Goal: Information Seeking & Learning: Learn about a topic

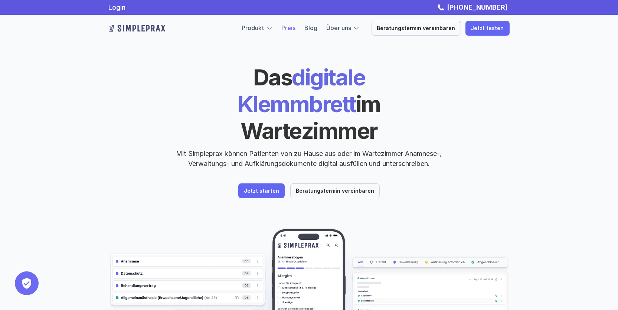
click at [293, 27] on link "Preis" at bounding box center [288, 27] width 14 height 7
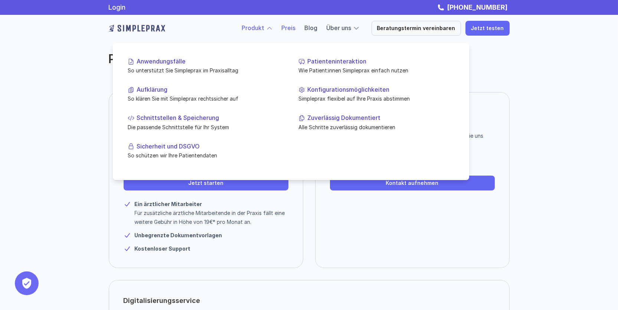
click at [263, 27] on link "Produkt" at bounding box center [253, 27] width 23 height 7
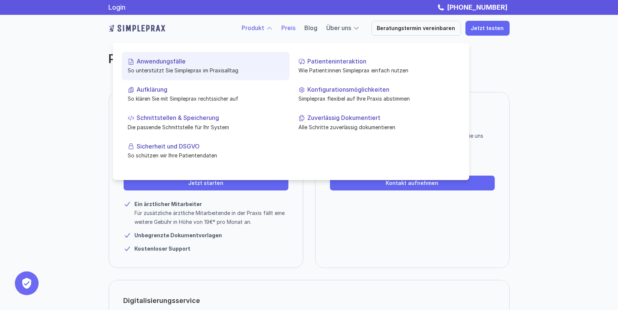
click at [185, 70] on p "So unterstützt Sie Simpleprax im Praxisalltag" at bounding box center [206, 70] width 156 height 8
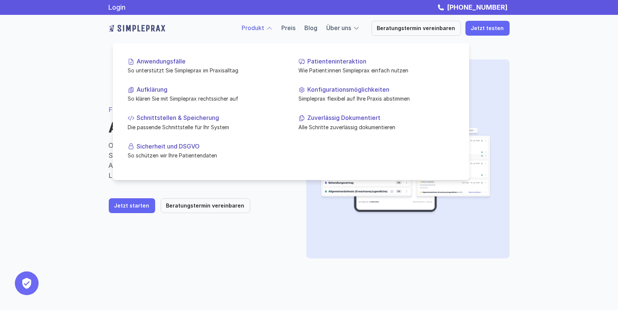
click at [273, 27] on div at bounding box center [269, 28] width 7 height 7
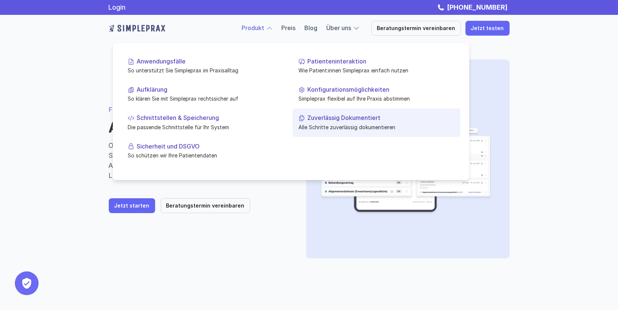
click at [356, 115] on p "Zuverlässig Dokumentiert" at bounding box center [380, 117] width 147 height 7
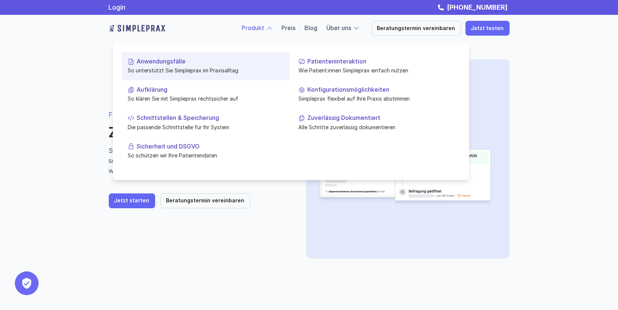
click at [178, 63] on p "Anwendungsfälle" at bounding box center [209, 61] width 147 height 7
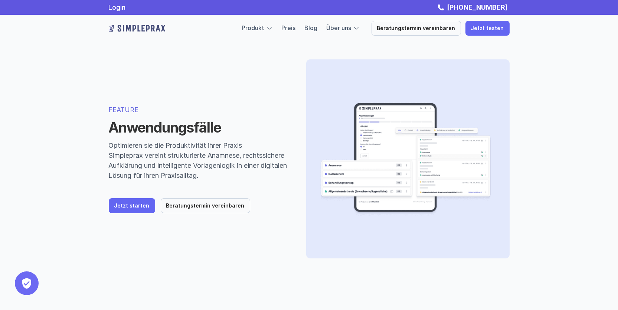
click at [117, 219] on div "FEATURE Anwendungsfälle Optimieren sie die Produktivität ihrer Praxis Simplepra…" at bounding box center [308, 159] width 445 height 258
click at [134, 193] on div "FEATURE Anwendungsfälle Optimieren sie die Produktivität ihrer Praxis Simplepra…" at bounding box center [199, 159] width 180 height 109
click at [138, 204] on p "Jetzt starten" at bounding box center [131, 206] width 35 height 6
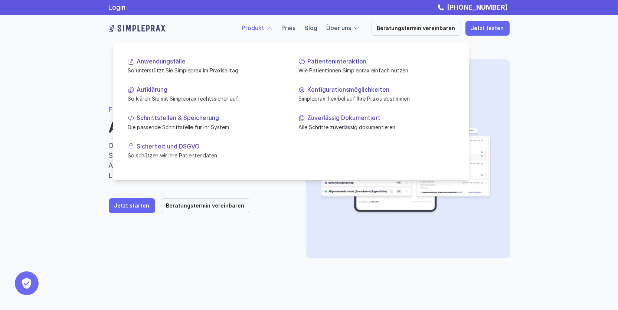
click at [273, 28] on div at bounding box center [269, 28] width 7 height 7
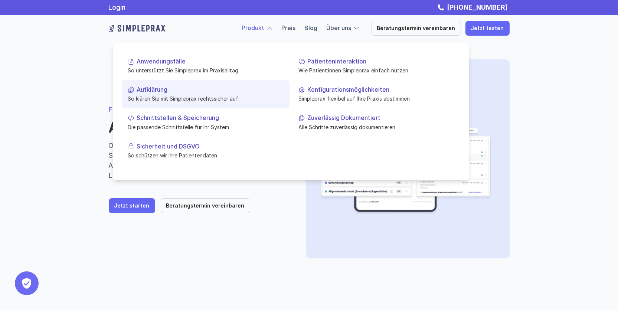
click at [191, 88] on p "Aufklärung" at bounding box center [209, 89] width 147 height 7
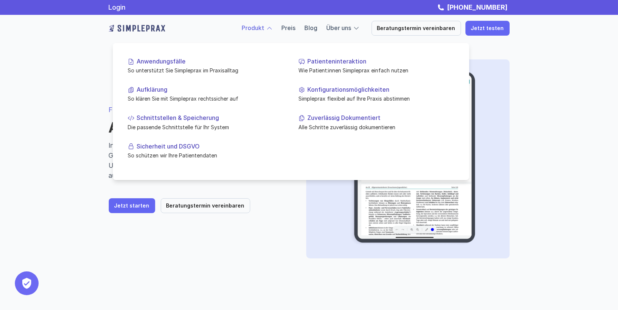
click at [273, 25] on div at bounding box center [269, 28] width 7 height 7
click at [207, 39] on div at bounding box center [291, 101] width 356 height 156
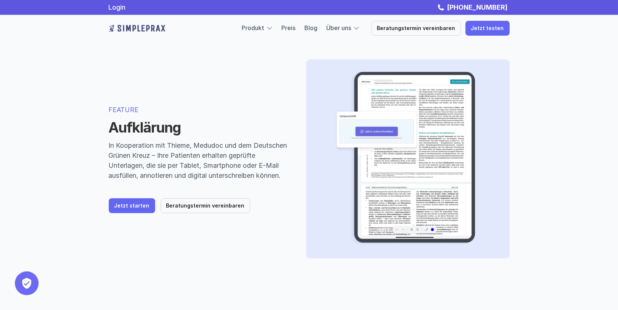
click at [95, 66] on div "FEATURE Aufklärung In Kooperation mit Thieme, Medudoc und dem Deutschen Grünen …" at bounding box center [308, 159] width 445 height 258
click at [136, 20] on div "Produkt Preis Blog Über uns Beratungstermin vereinbaren Jetzt testen" at bounding box center [308, 28] width 445 height 27
click at [136, 33] on img at bounding box center [137, 28] width 56 height 12
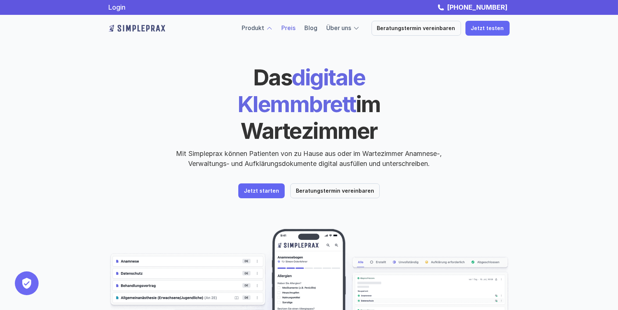
click at [296, 27] on link "Preis" at bounding box center [288, 27] width 14 height 7
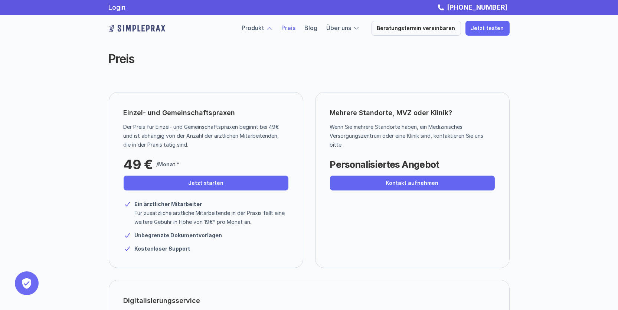
click at [445, 70] on div "Preis" at bounding box center [308, 59] width 445 height 59
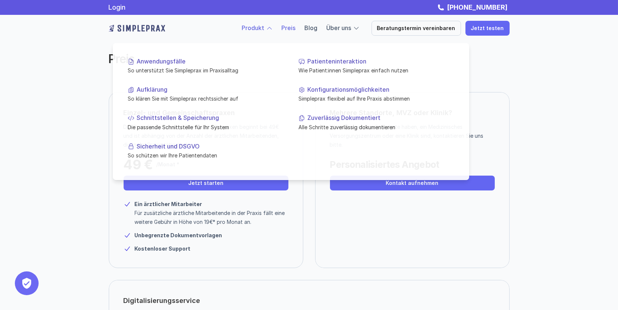
click at [264, 25] on link "Produkt" at bounding box center [253, 27] width 23 height 7
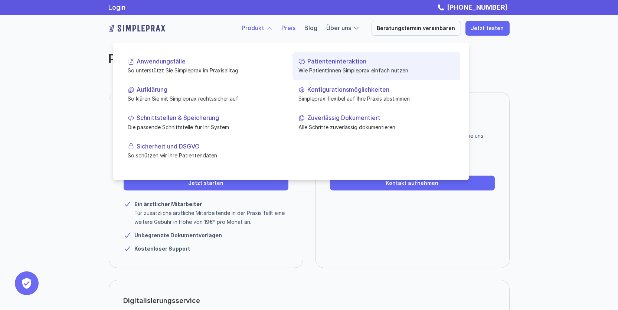
click at [327, 71] on p "Wie Patient:innen Simpleprax einfach nutzen" at bounding box center [376, 70] width 156 height 8
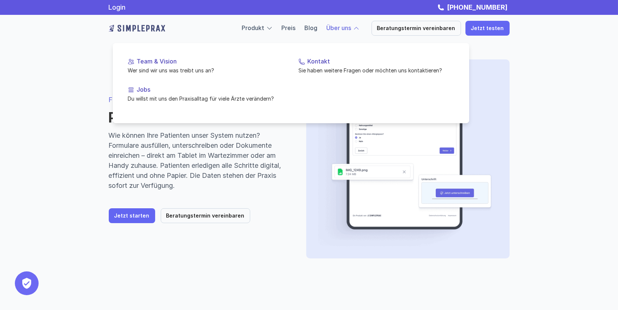
click at [345, 29] on div at bounding box center [291, 73] width 356 height 100
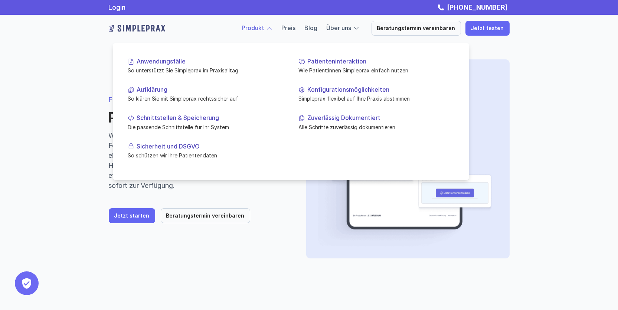
click at [264, 23] on p "Produkt" at bounding box center [253, 28] width 23 height 10
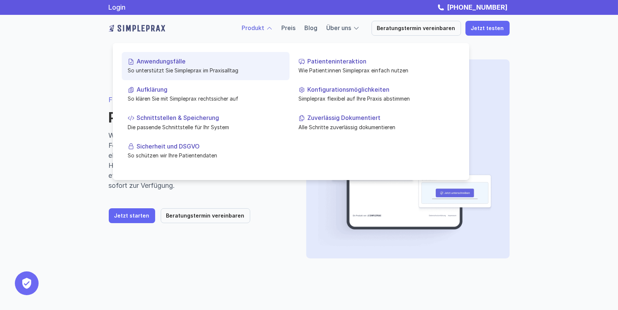
click at [173, 67] on p "So unterstützt Sie Simpleprax im Praxisalltag" at bounding box center [206, 70] width 156 height 8
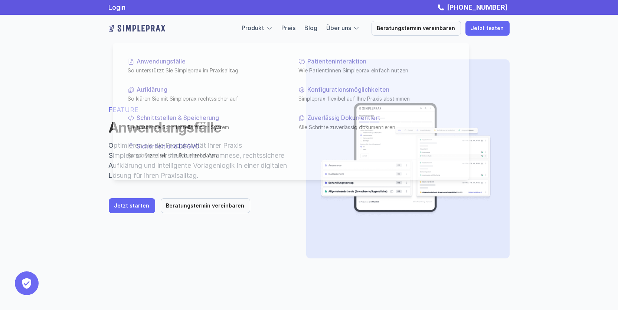
click at [270, 23] on div "Produkt Preis Blog Über uns Beratungstermin vereinbaren Jetzt testen" at bounding box center [375, 28] width 267 height 15
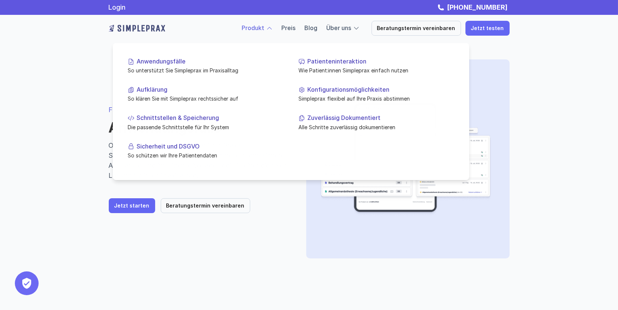
click at [273, 27] on div at bounding box center [269, 28] width 7 height 7
click at [264, 27] on link "Produkt" at bounding box center [253, 27] width 23 height 7
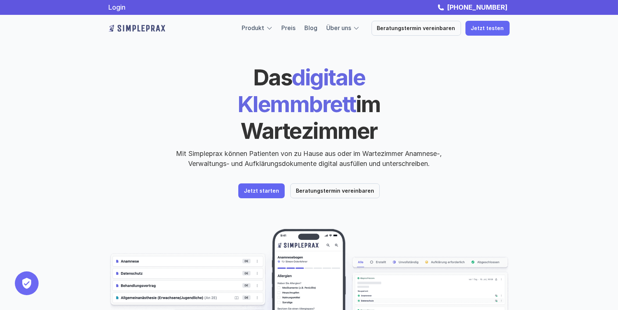
scroll to position [37, 0]
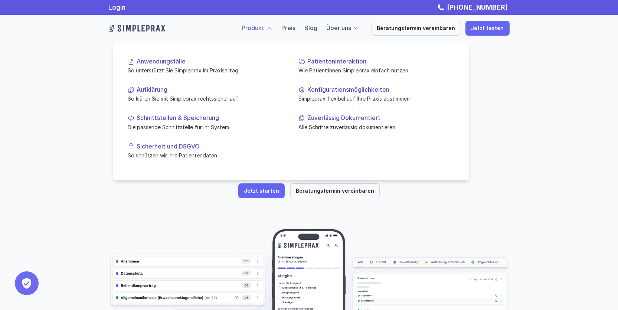
click at [277, 28] on div at bounding box center [291, 101] width 356 height 156
click at [273, 29] on div at bounding box center [269, 28] width 7 height 7
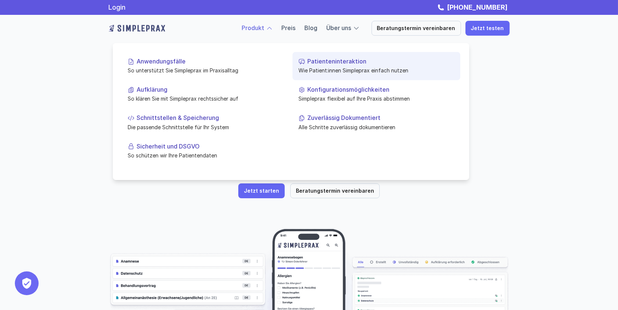
click at [332, 66] on link "Patienteninteraktion Wie Patient:innen Simpleprax einfach nutzen" at bounding box center [376, 66] width 168 height 28
